Goal: Task Accomplishment & Management: Use online tool/utility

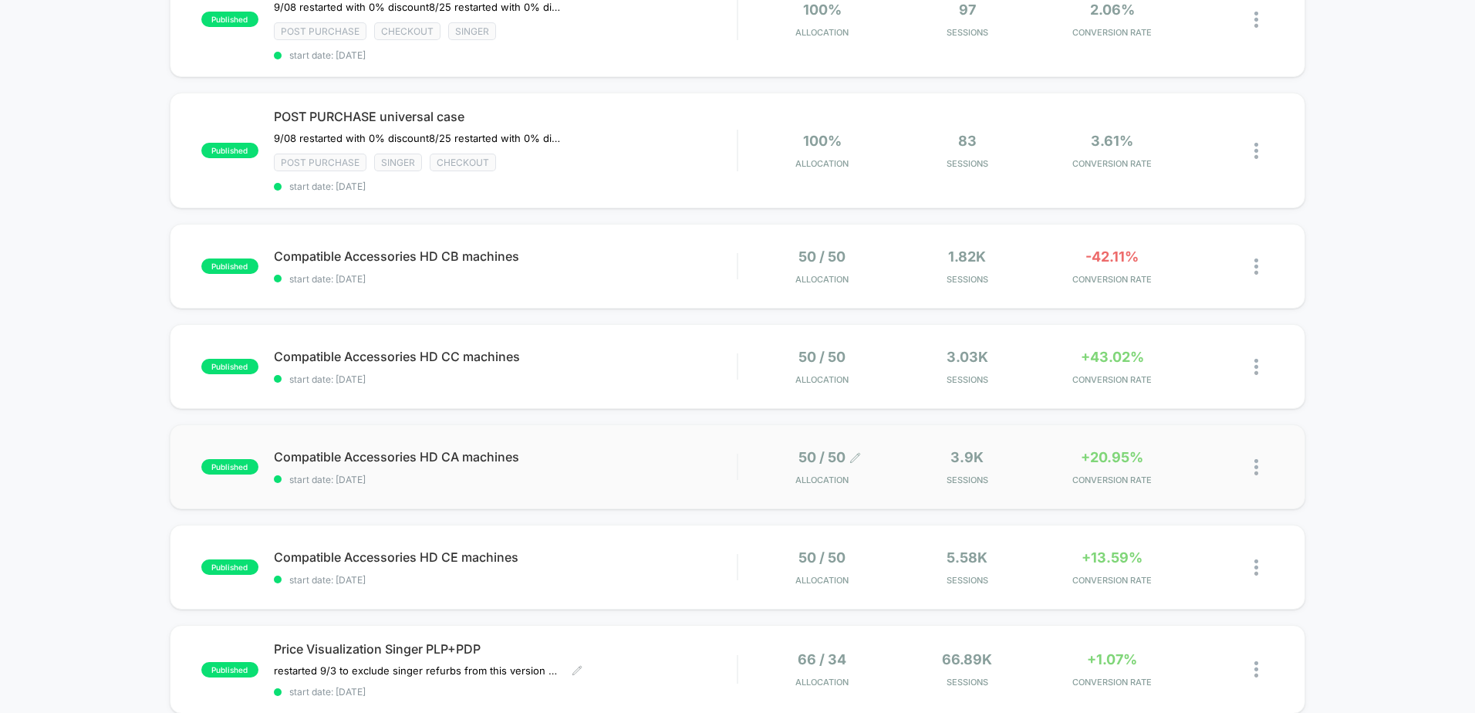
scroll to position [386, 0]
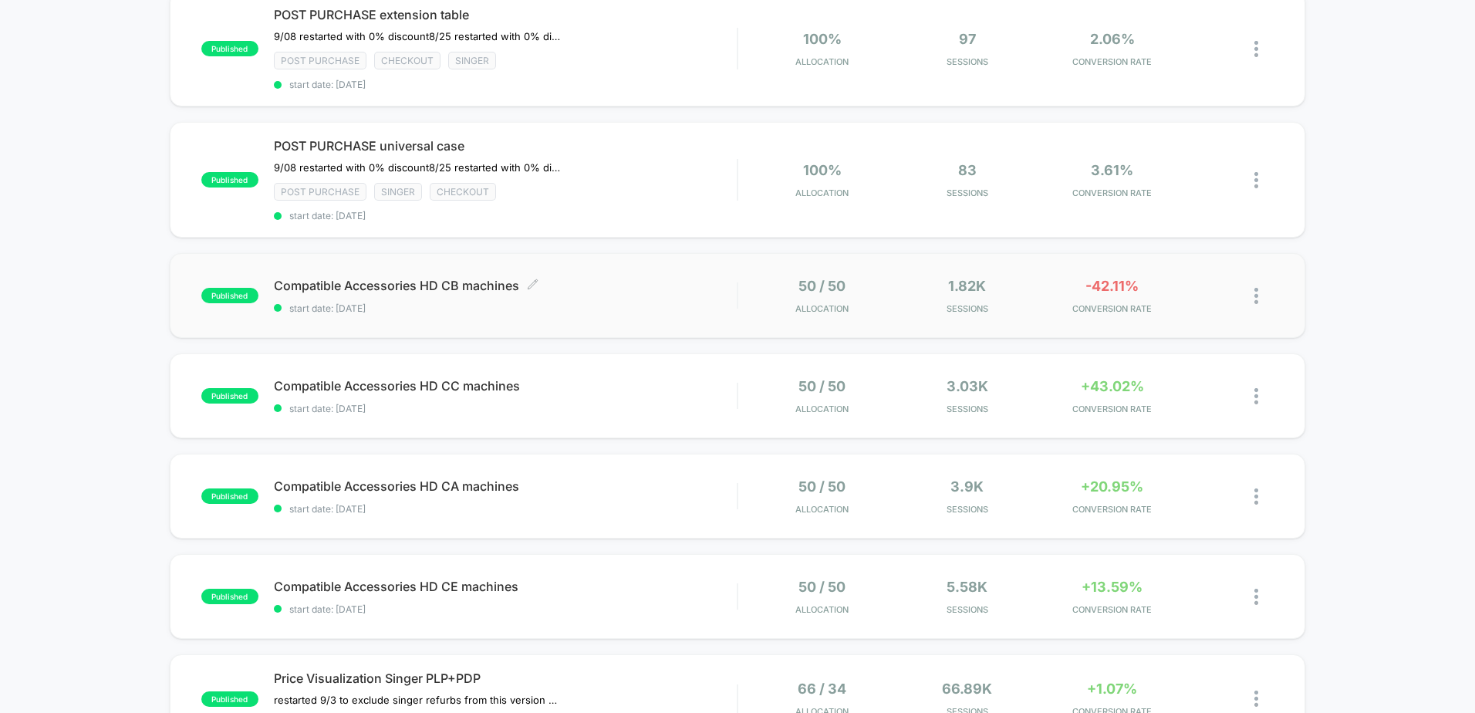
click at [662, 285] on span "Compatible Accessories HD CB machines Click to edit experience details" at bounding box center [505, 285] width 463 height 15
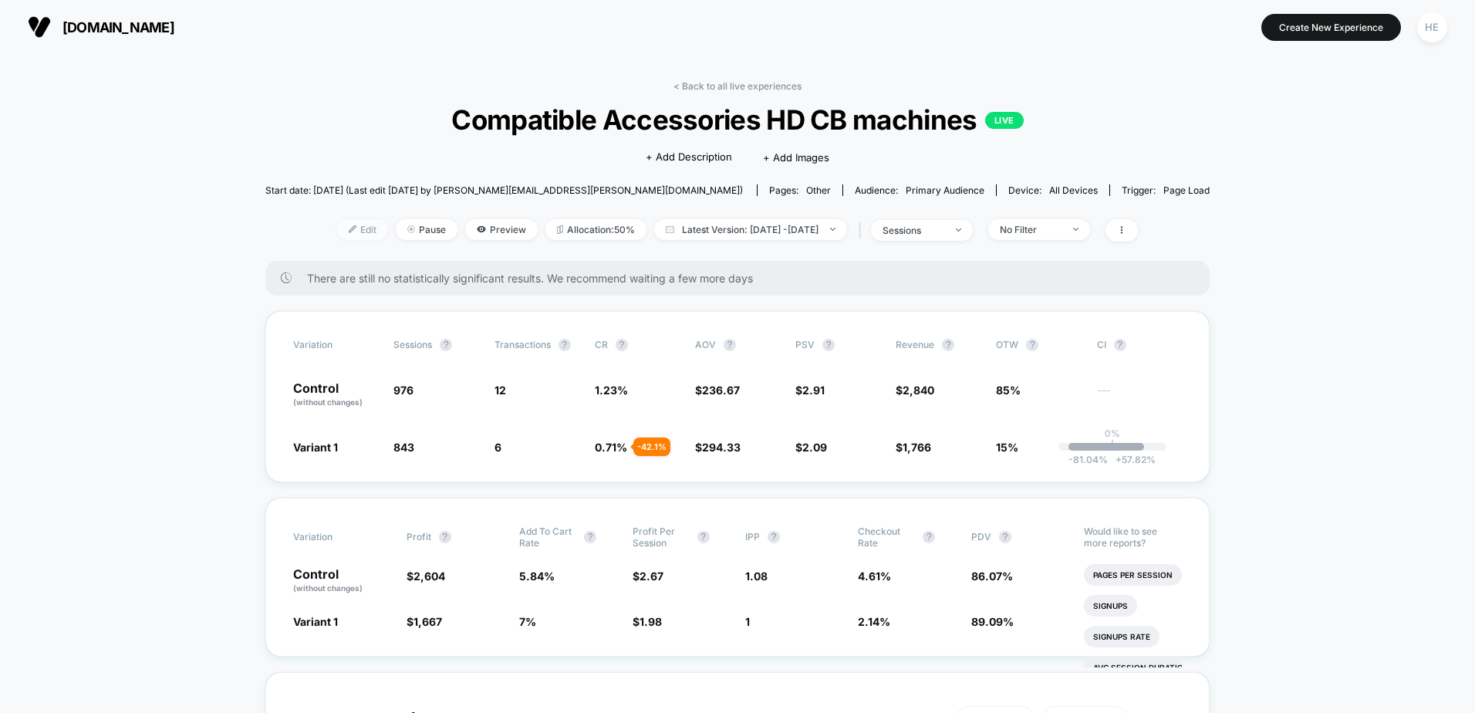
click at [339, 228] on span "Edit" at bounding box center [362, 229] width 51 height 21
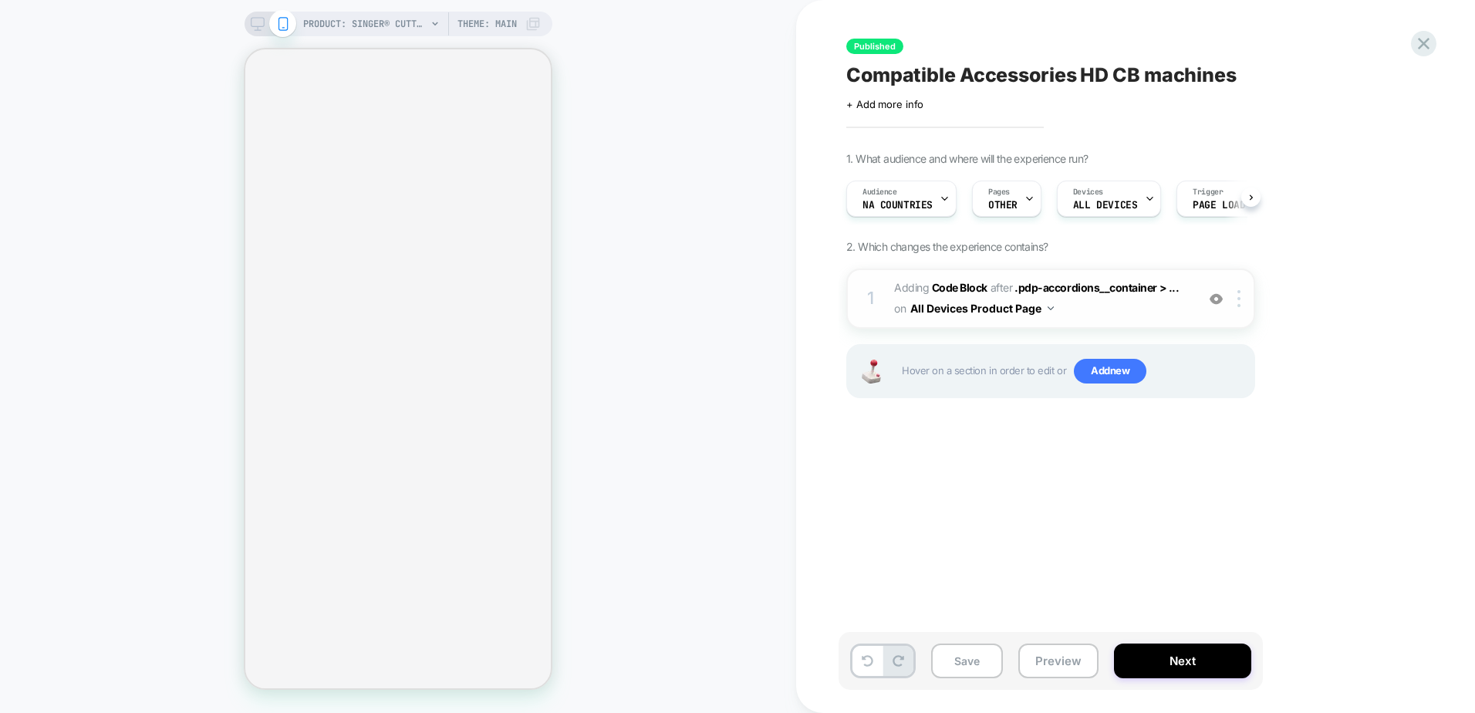
scroll to position [0, 1]
click at [1125, 316] on span "Adding Code Block AFTER .pdp-accordions__container > ... .pdp-accordions__conta…" at bounding box center [1041, 299] width 294 height 42
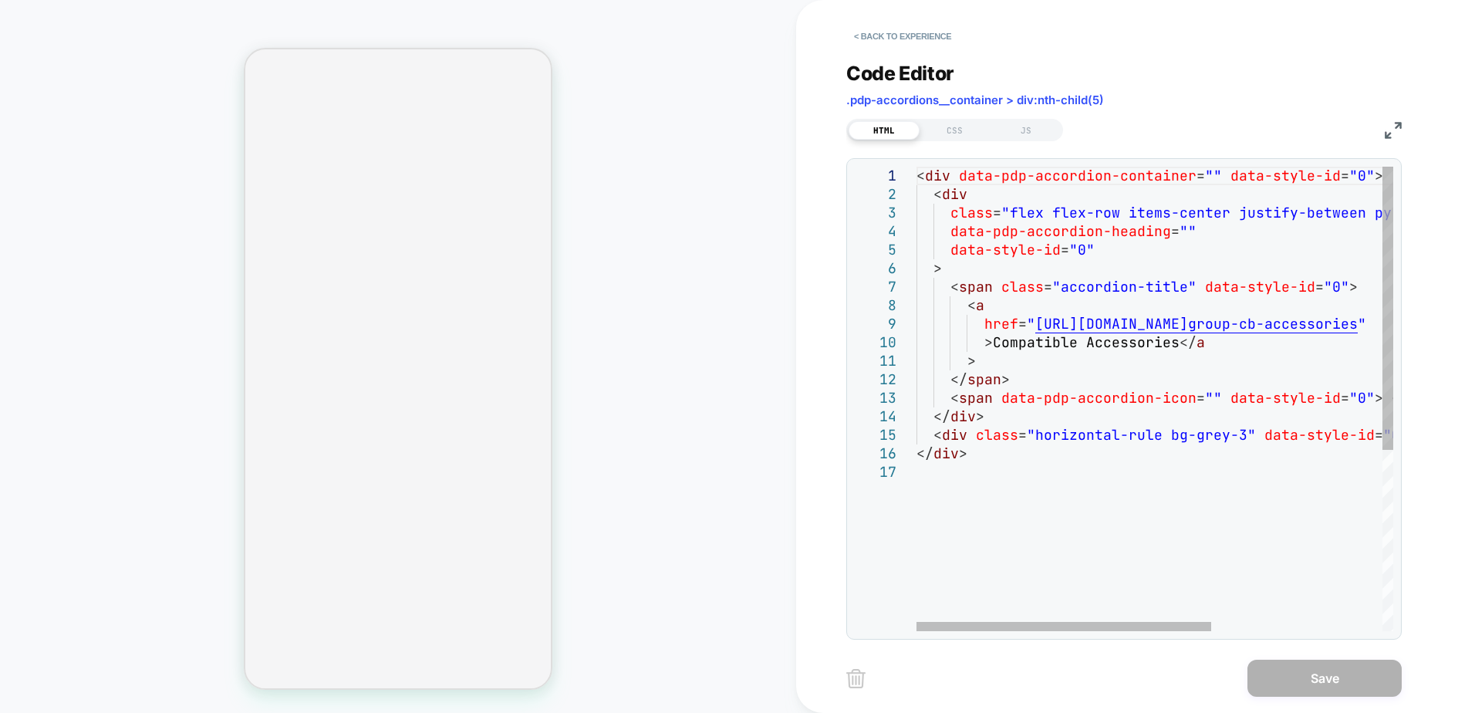
scroll to position [0, 0]
click at [1245, 322] on div "< div data-pdp-accordion-container = "" data-style-id = "0" > < div class = "fl…" at bounding box center [1293, 547] width 752 height 761
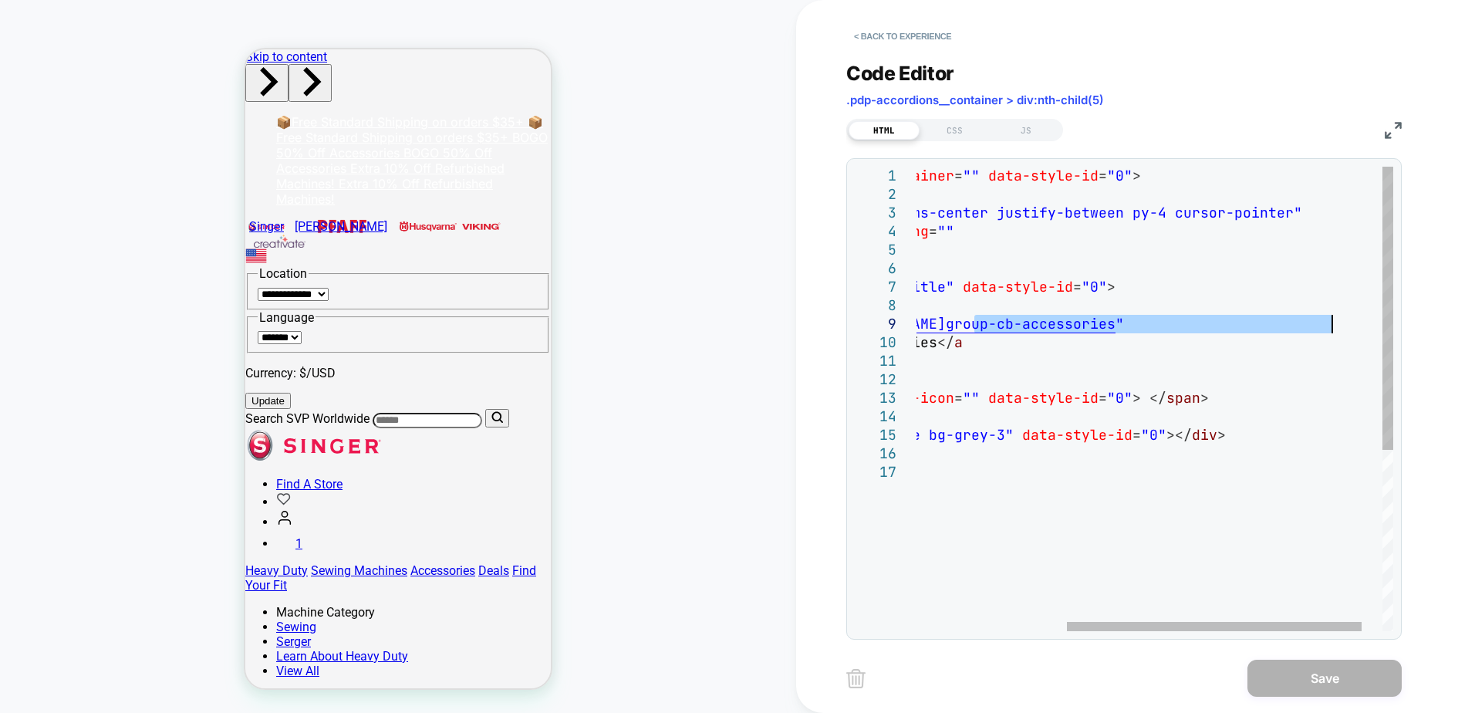
drag, startPoint x: 1216, startPoint y: 323, endPoint x: 1330, endPoint y: 326, distance: 114.2
click at [1330, 326] on div "< div data-pdp-accordion-container = "" data-style-id = "0" > < div class = "fl…" at bounding box center [1050, 547] width 752 height 761
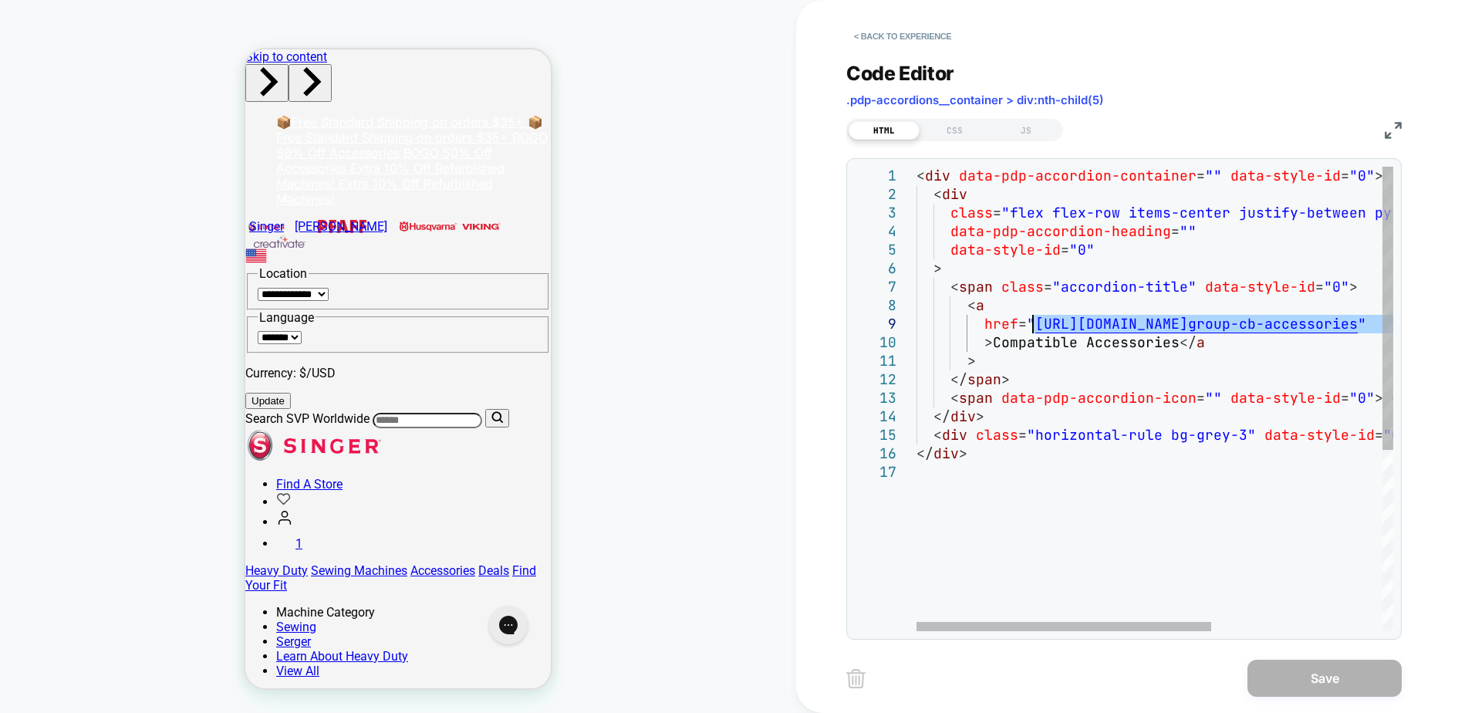
drag, startPoint x: 1376, startPoint y: 324, endPoint x: 1035, endPoint y: 324, distance: 341.8
click at [1035, 324] on div "< div data-pdp-accordion-container = "" data-style-id = "0" > < div class = "fl…" at bounding box center [1293, 547] width 752 height 761
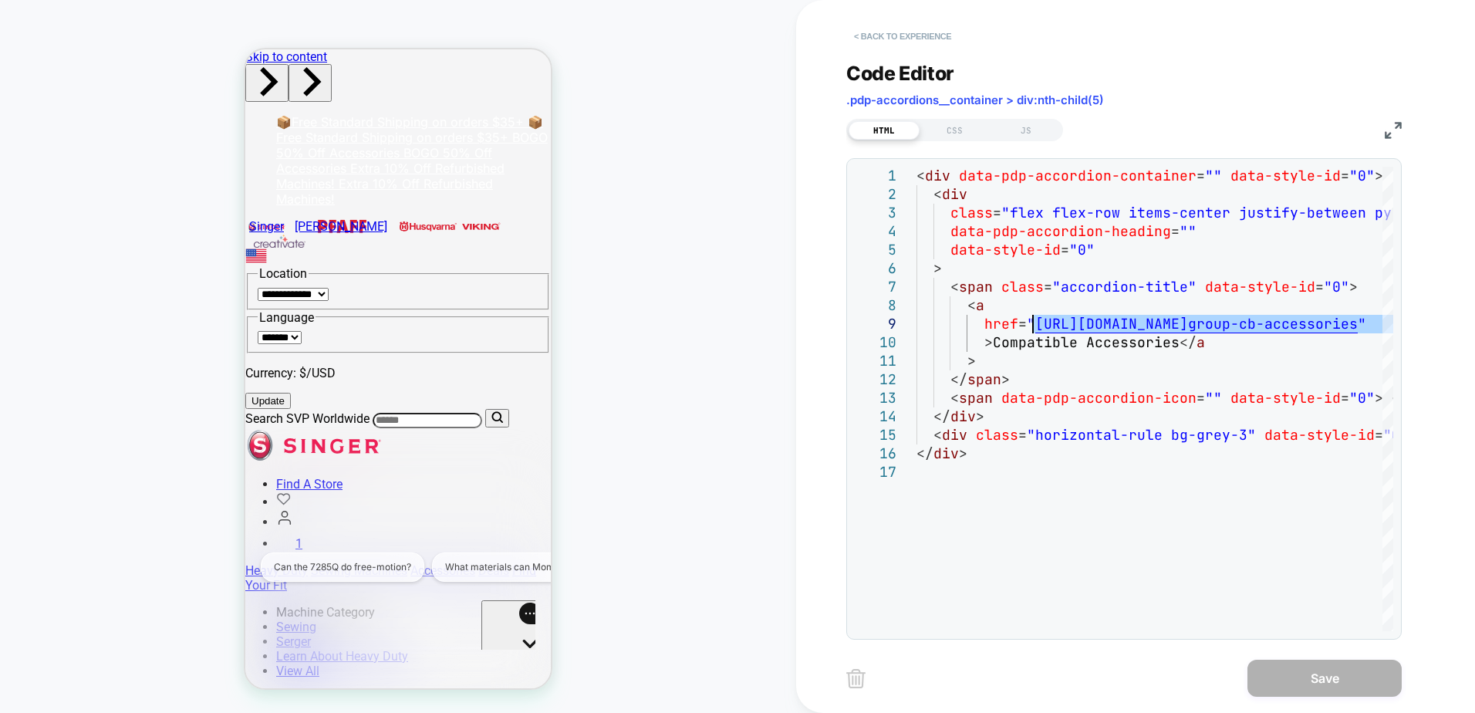
click at [913, 31] on button "< Back to experience" at bounding box center [902, 36] width 113 height 25
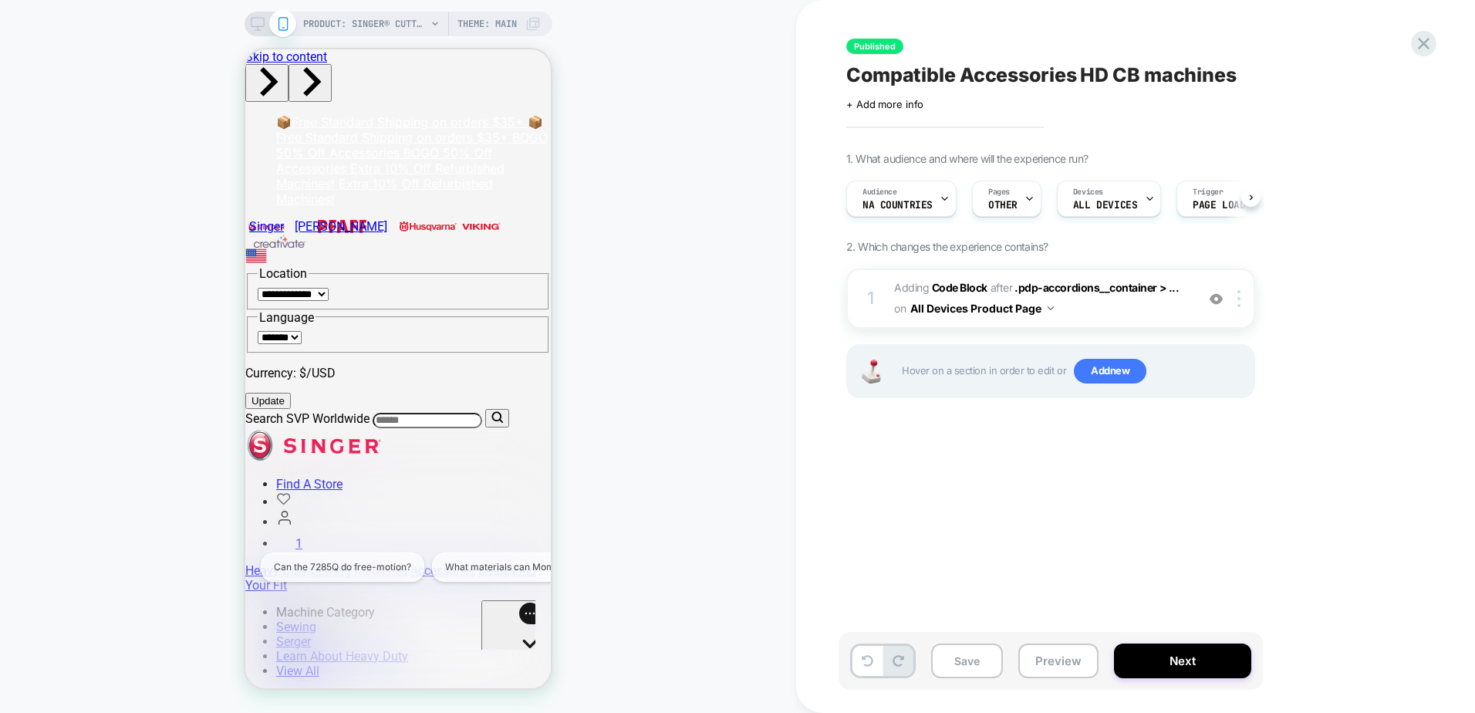
scroll to position [0, 1]
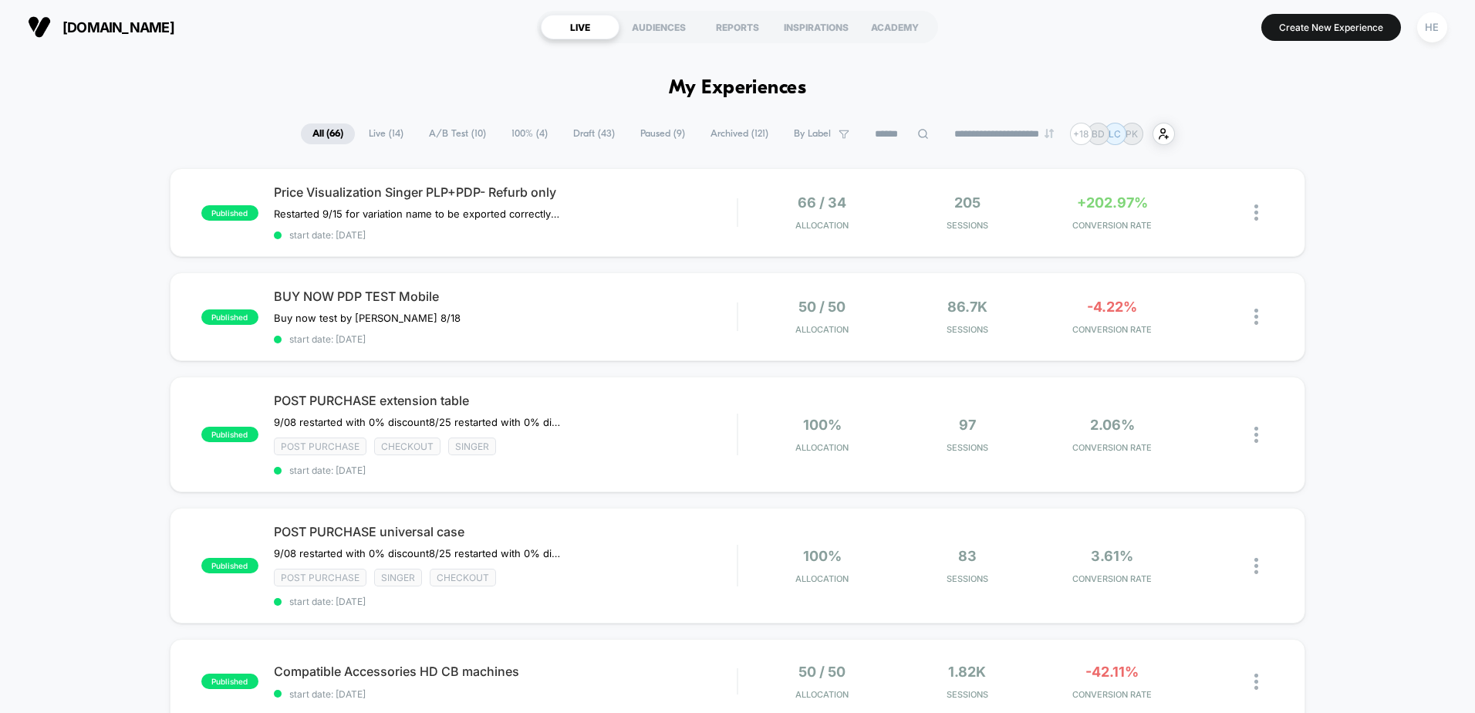
click at [371, 140] on span "Live ( 14 )" at bounding box center [386, 133] width 58 height 21
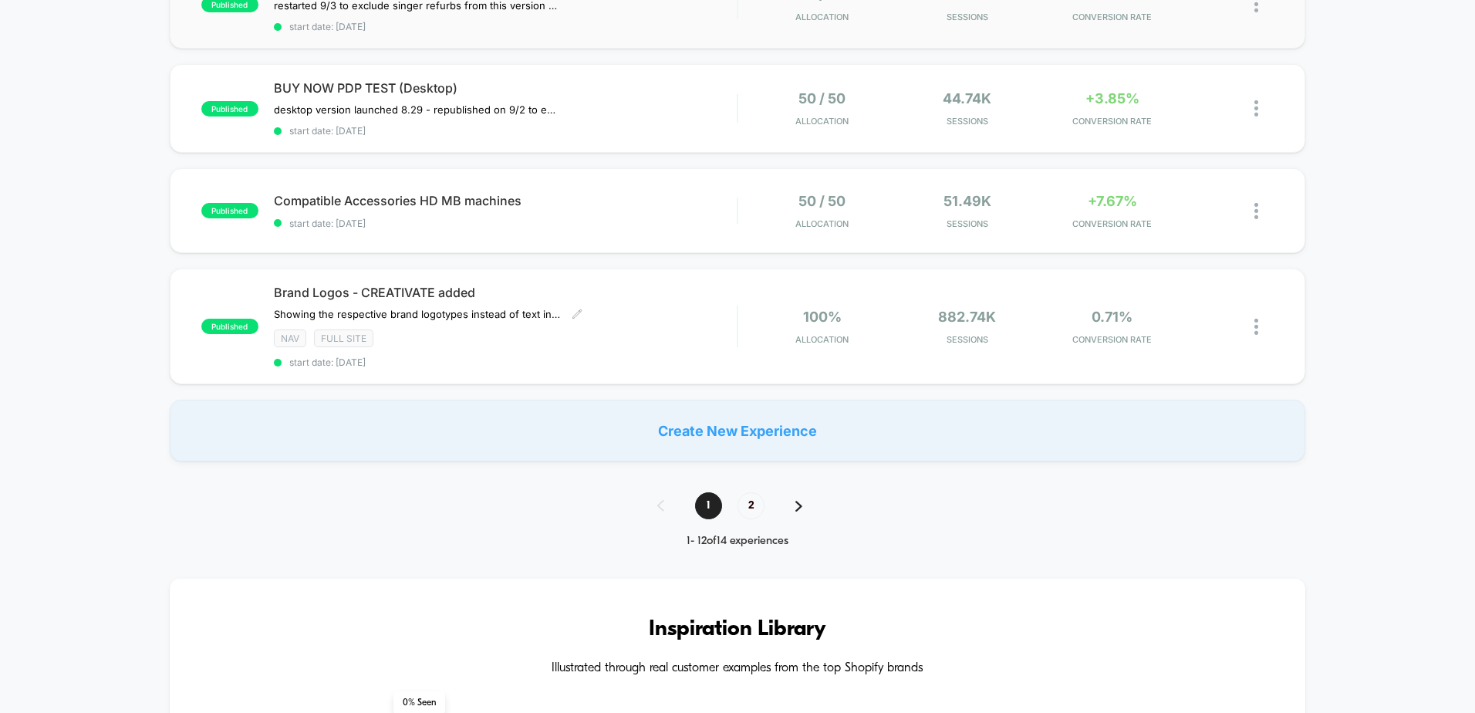
scroll to position [849, 0]
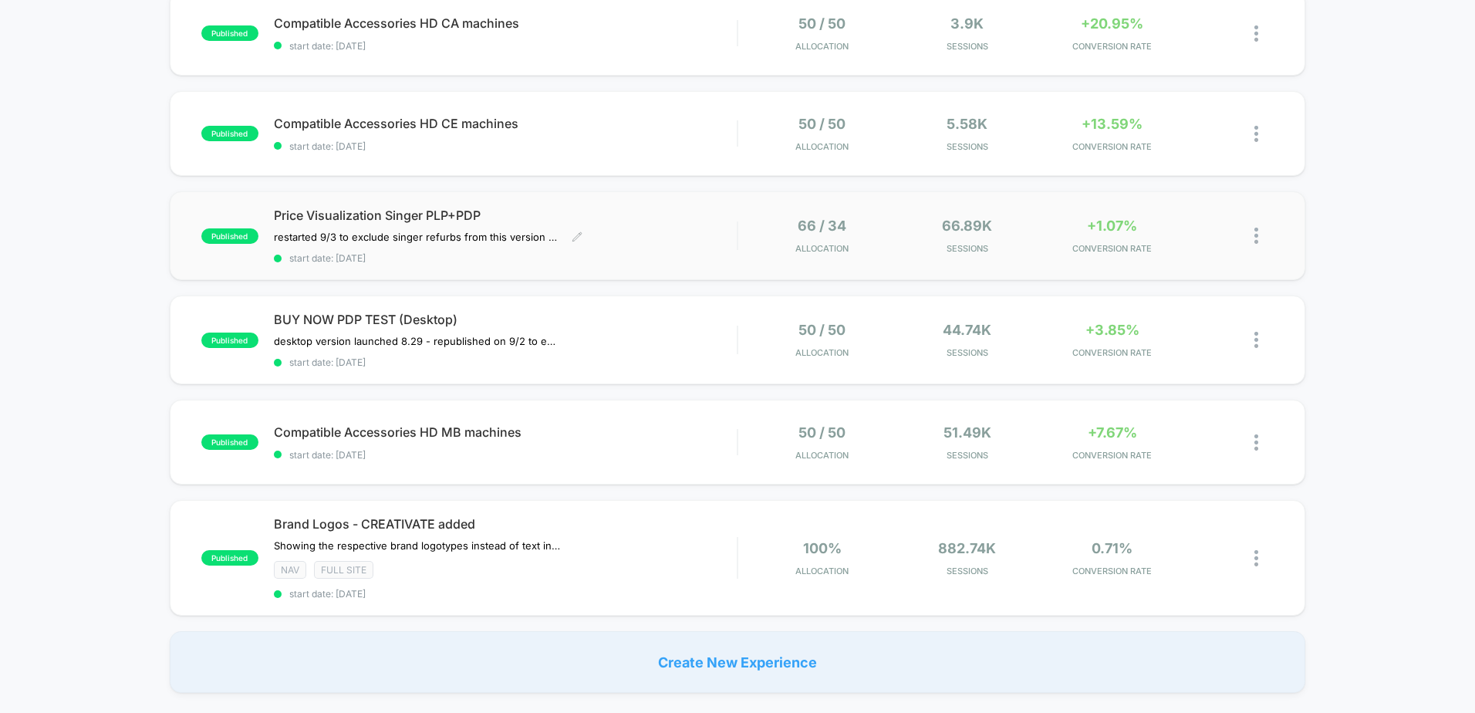
click at [493, 217] on span "Price Visualization Singer PLP+PDP" at bounding box center [505, 215] width 463 height 15
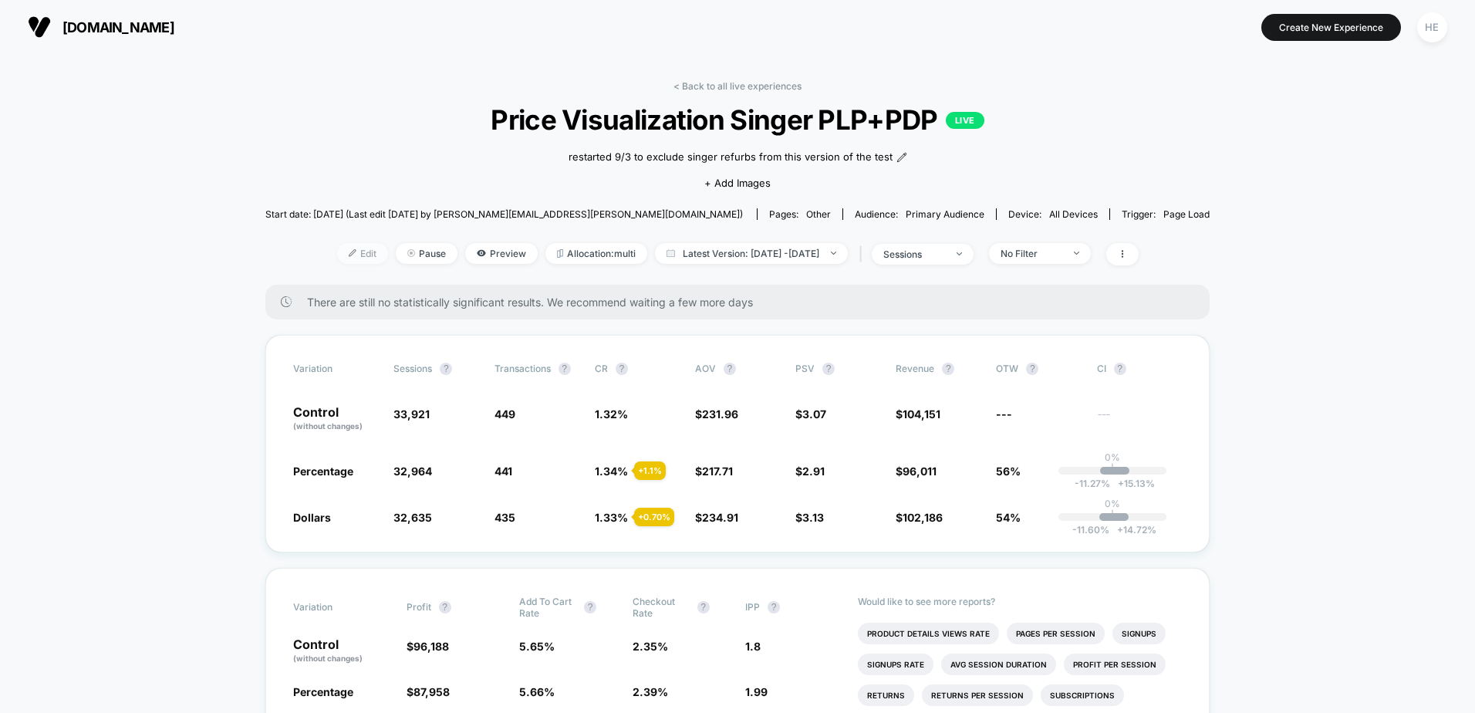
click at [349, 255] on img at bounding box center [353, 253] width 8 height 8
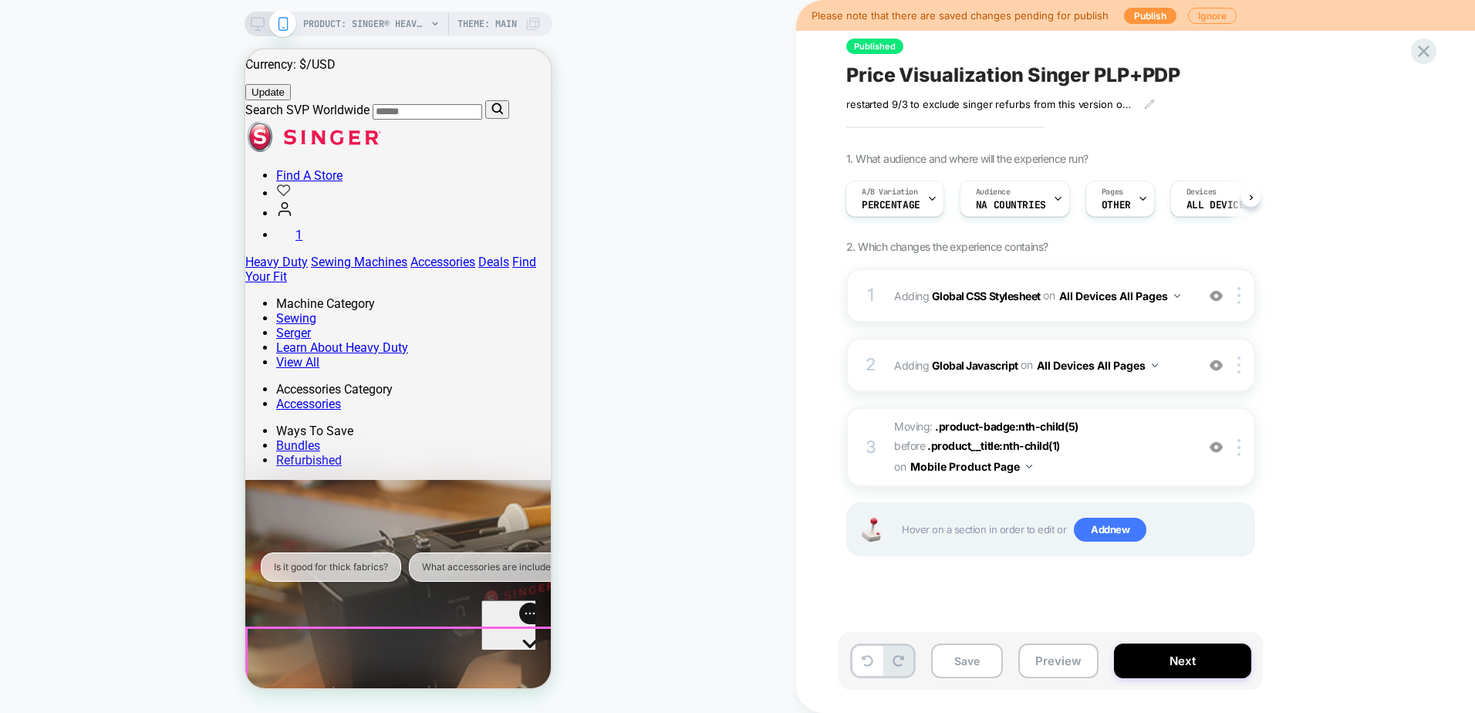
click at [522, 663] on icon "Gorgias live chat" at bounding box center [529, 670] width 15 height 15
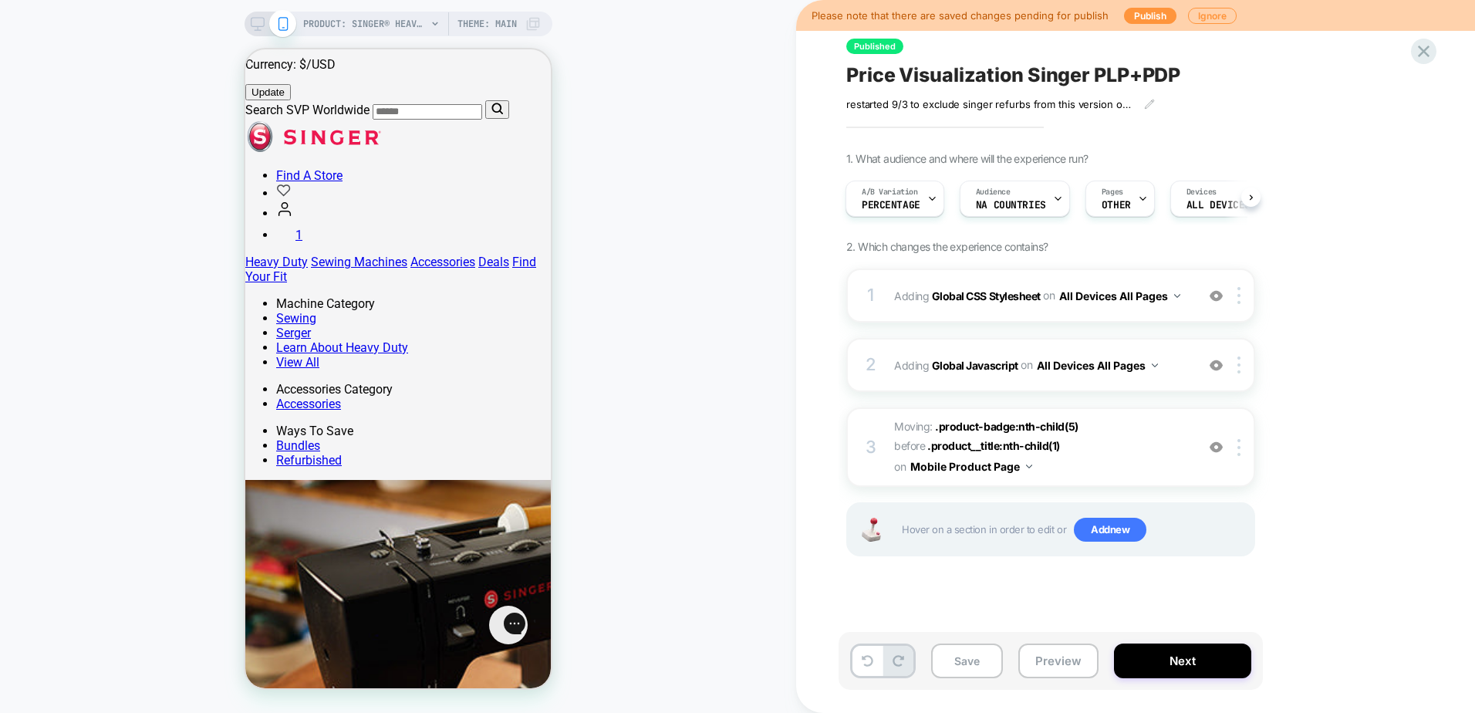
drag, startPoint x: 654, startPoint y: 387, endPoint x: 698, endPoint y: 335, distance: 68.5
click at [654, 387] on div "PRODUCT: SINGER® Heavy Duty 4452 Rosewater Pink Sewing Machine PRODUCT: SINGER®…" at bounding box center [398, 356] width 796 height 682
click at [1163, 298] on button "All Devices All Pages" at bounding box center [1119, 296] width 121 height 22
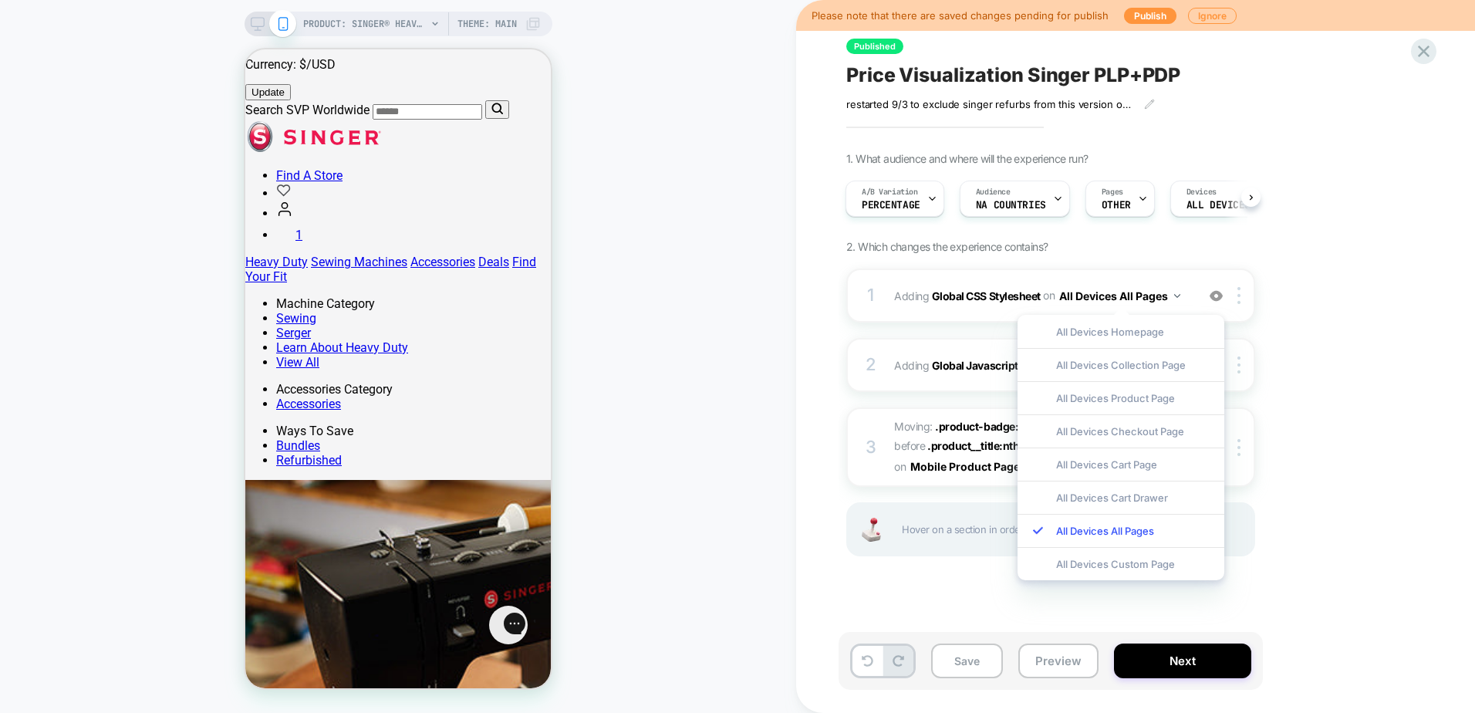
click at [1322, 512] on div "1. What audience and where will the experience run? A/B Variation Percentage Au…" at bounding box center [1127, 373] width 563 height 443
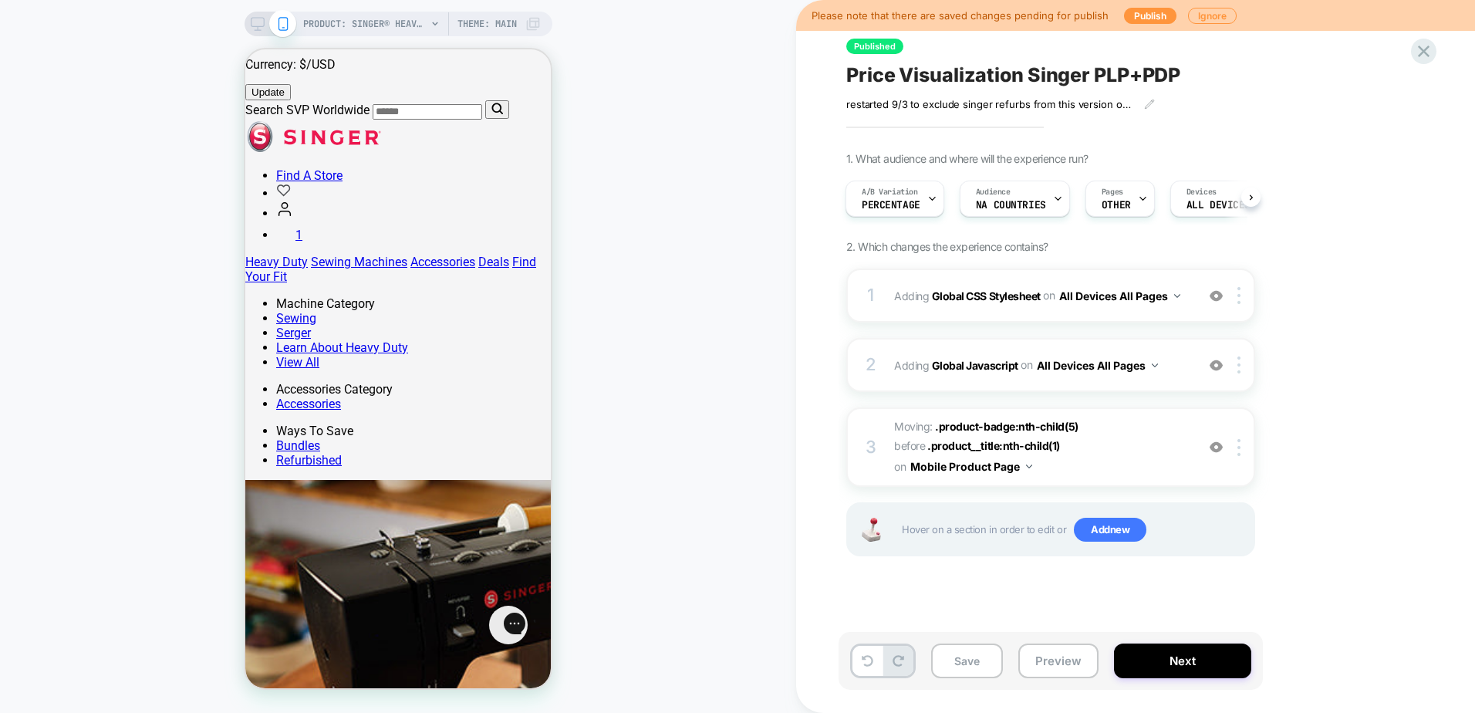
click at [1397, 502] on div "1. What audience and where will the experience run? A/B Variation Percentage Au…" at bounding box center [1127, 373] width 563 height 443
